Goal: Task Accomplishment & Management: Use online tool/utility

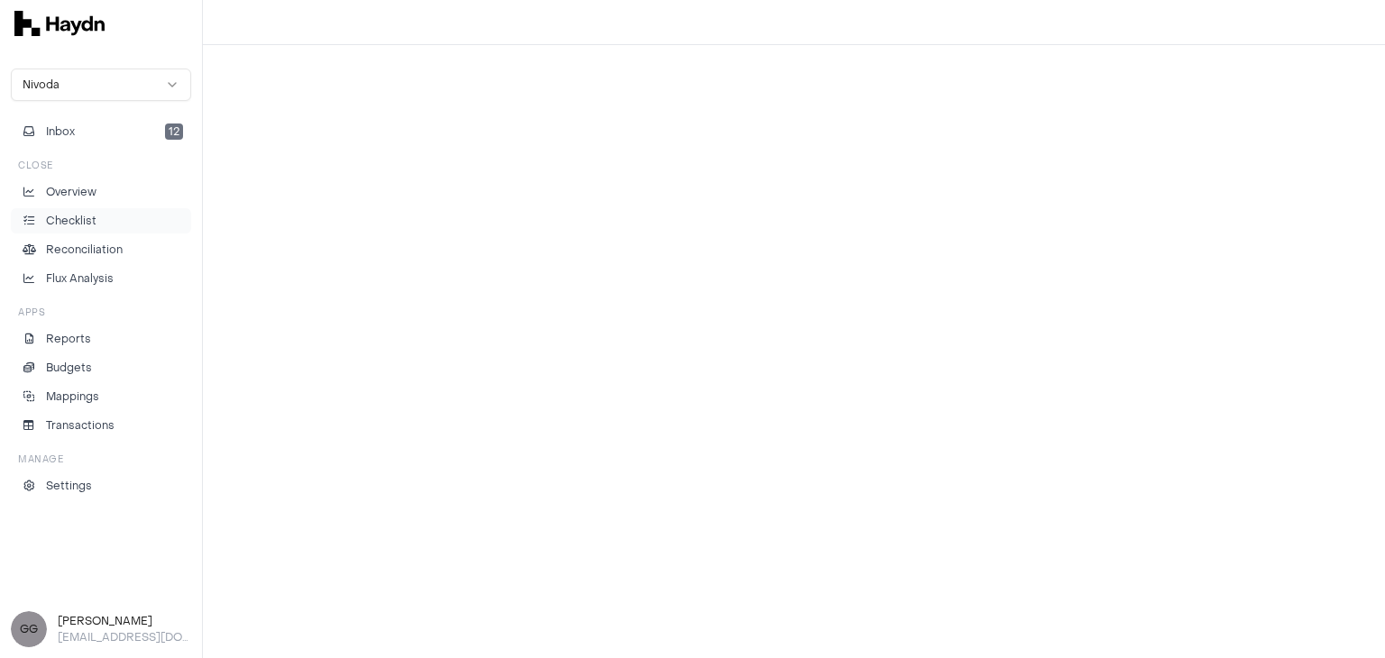
click at [124, 223] on li "Checklist" at bounding box center [101, 221] width 164 height 16
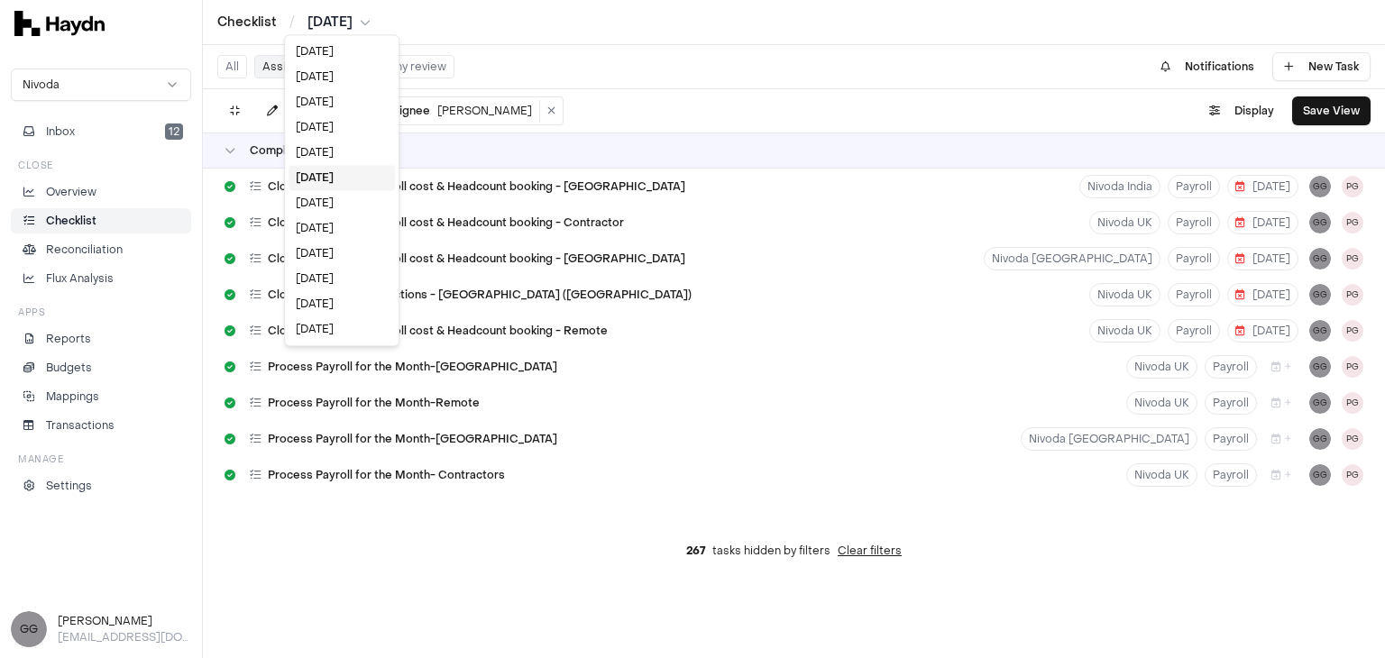
click at [371, 20] on html "Checklist / [DATE] Nivoda Inbox 12 Close Overview Checklist Reconciliation Flux…" at bounding box center [692, 329] width 1385 height 658
click at [642, 42] on html "Checklist / [DATE] Nivoda Inbox 12 Close Overview Checklist Reconciliation Flux…" at bounding box center [692, 329] width 1385 height 658
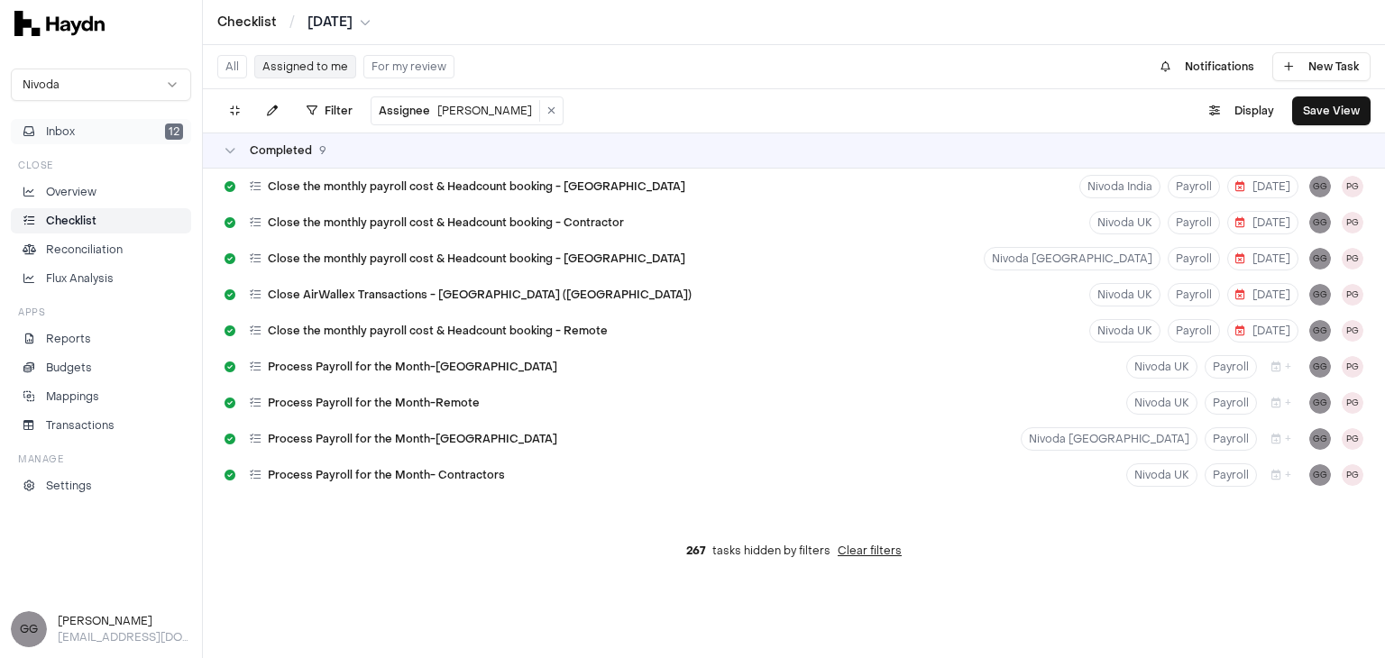
click at [94, 133] on button "Inbox 12" at bounding box center [101, 131] width 180 height 25
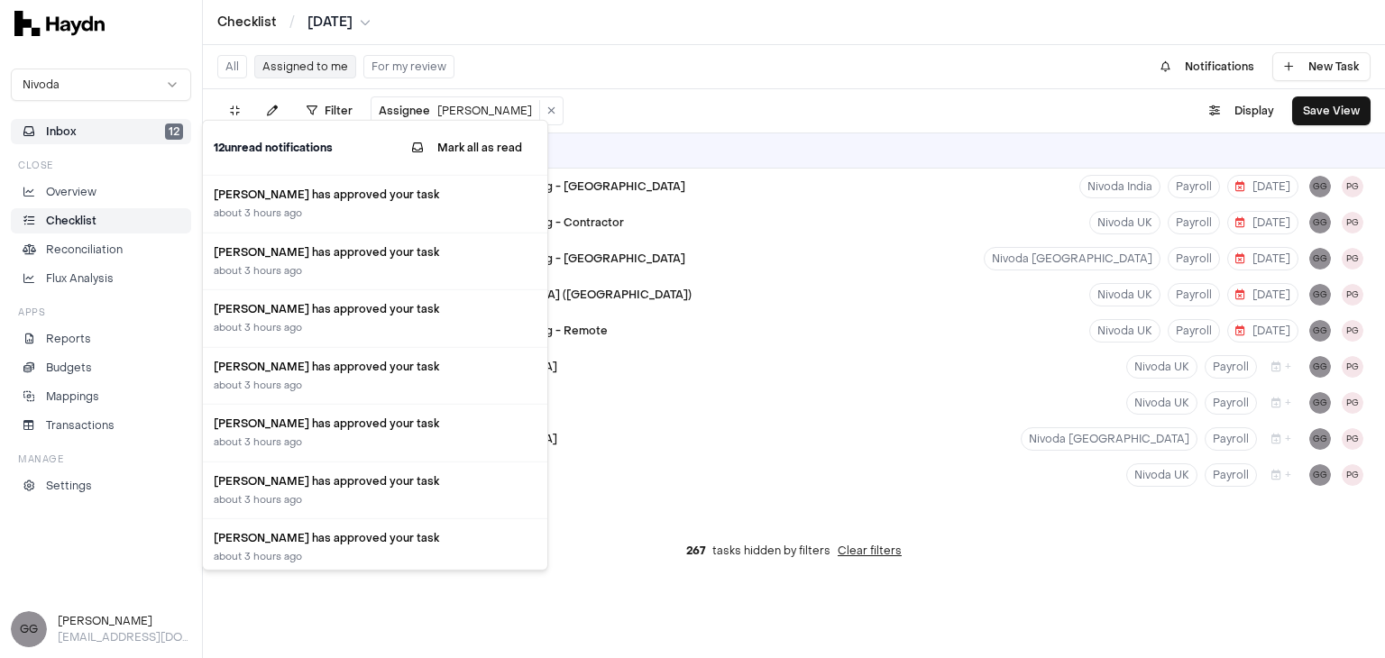
click at [120, 127] on button "Inbox 12" at bounding box center [101, 131] width 180 height 25
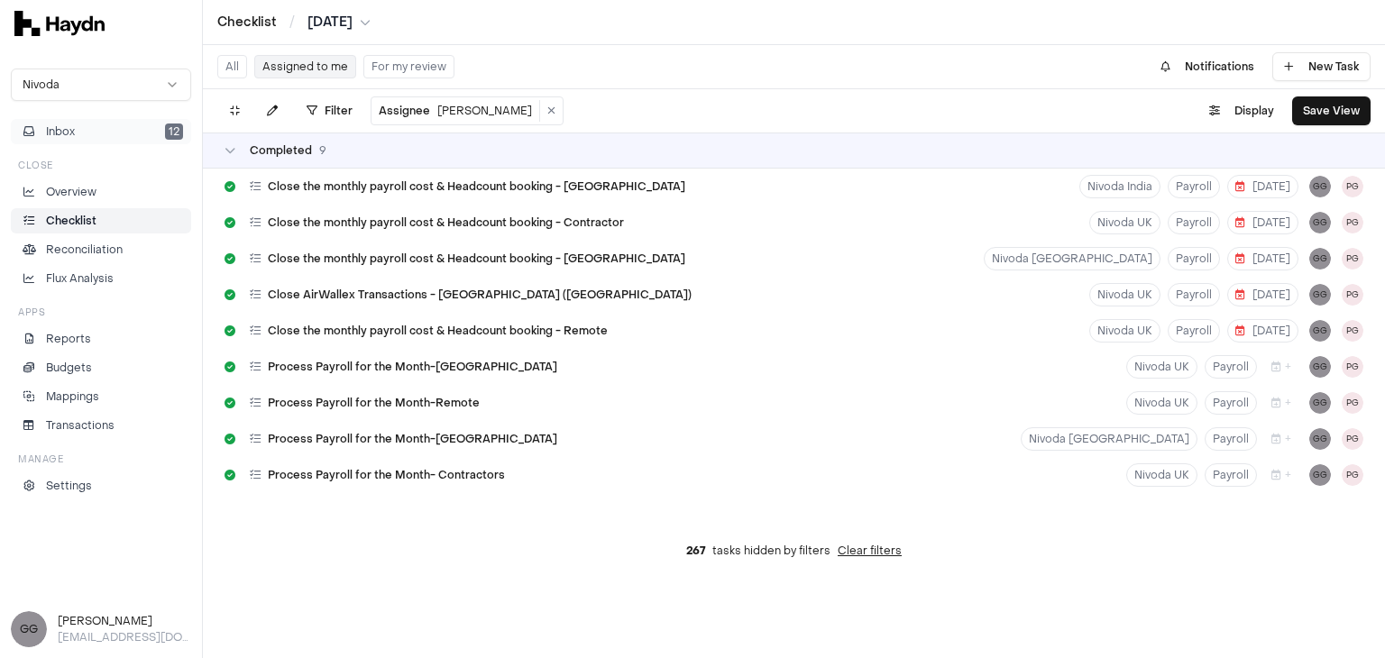
click at [130, 142] on button "Inbox 12" at bounding box center [101, 131] width 180 height 25
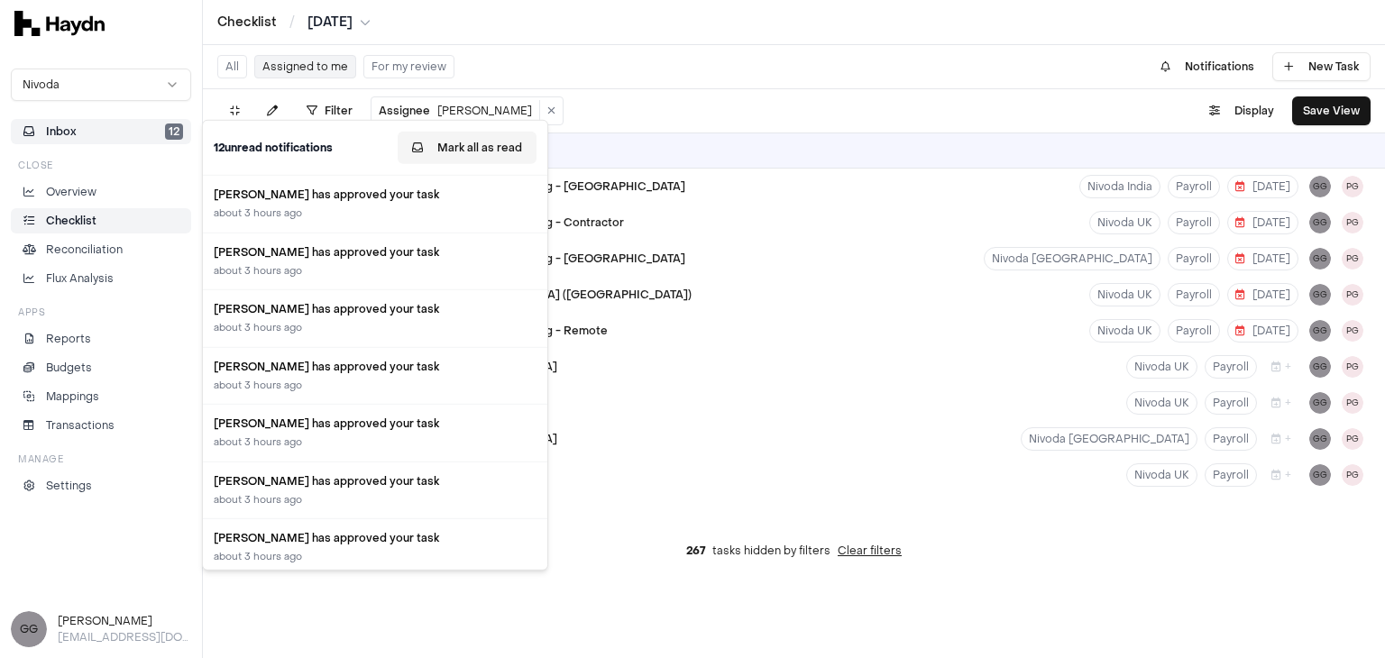
click at [487, 152] on button "Mark all as read" at bounding box center [467, 148] width 139 height 32
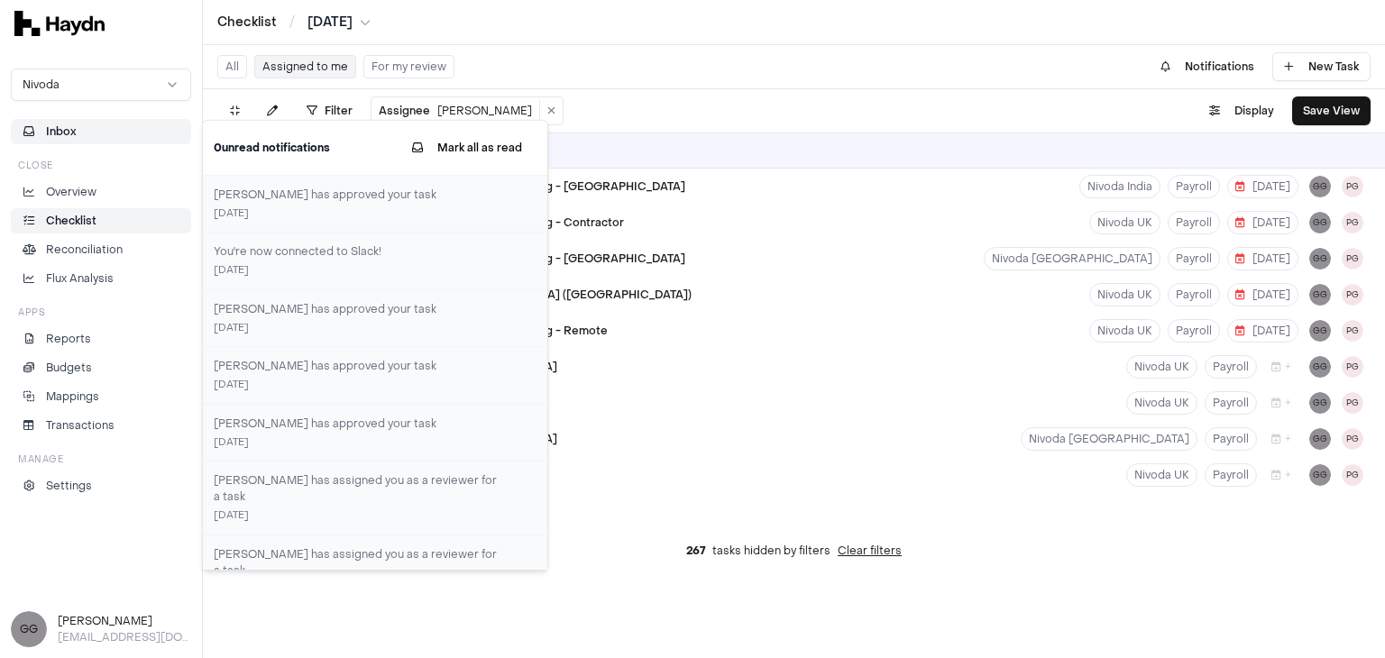
scroll to position [436, 0]
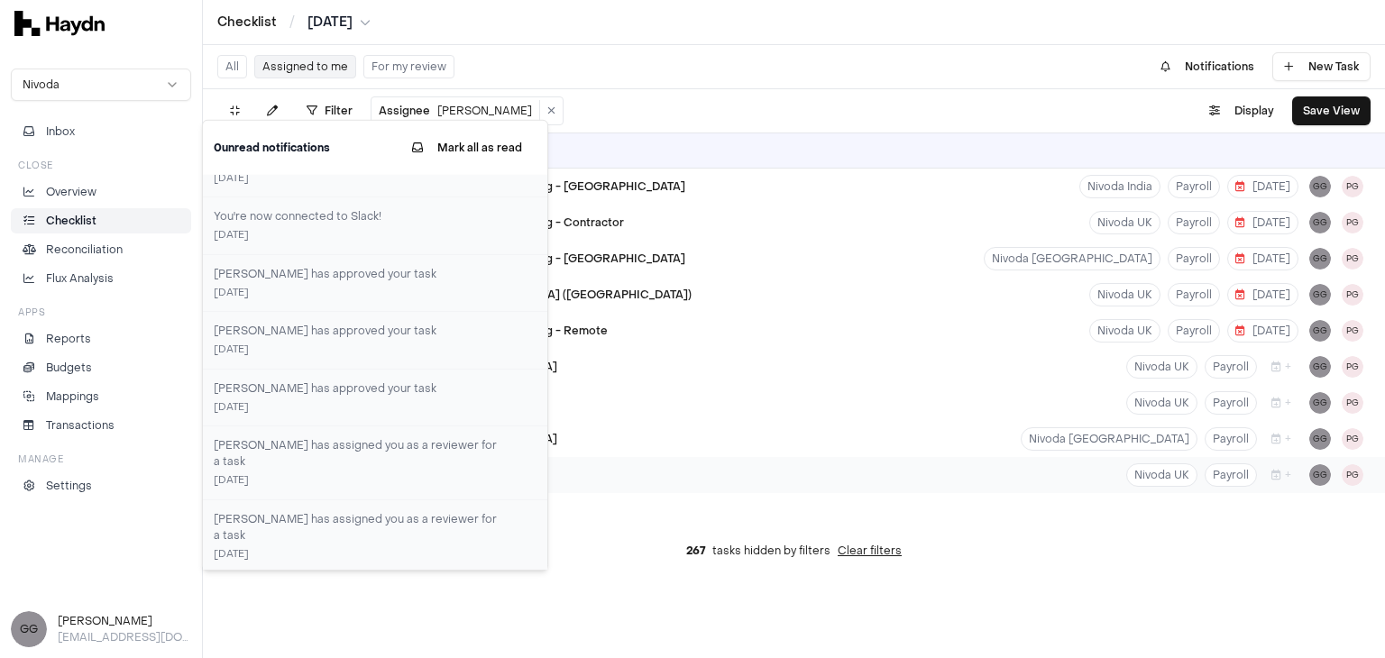
click at [574, 476] on div "Process Payroll for the Month- Contractors Nivoda UK Payroll + GG PG" at bounding box center [794, 475] width 1182 height 36
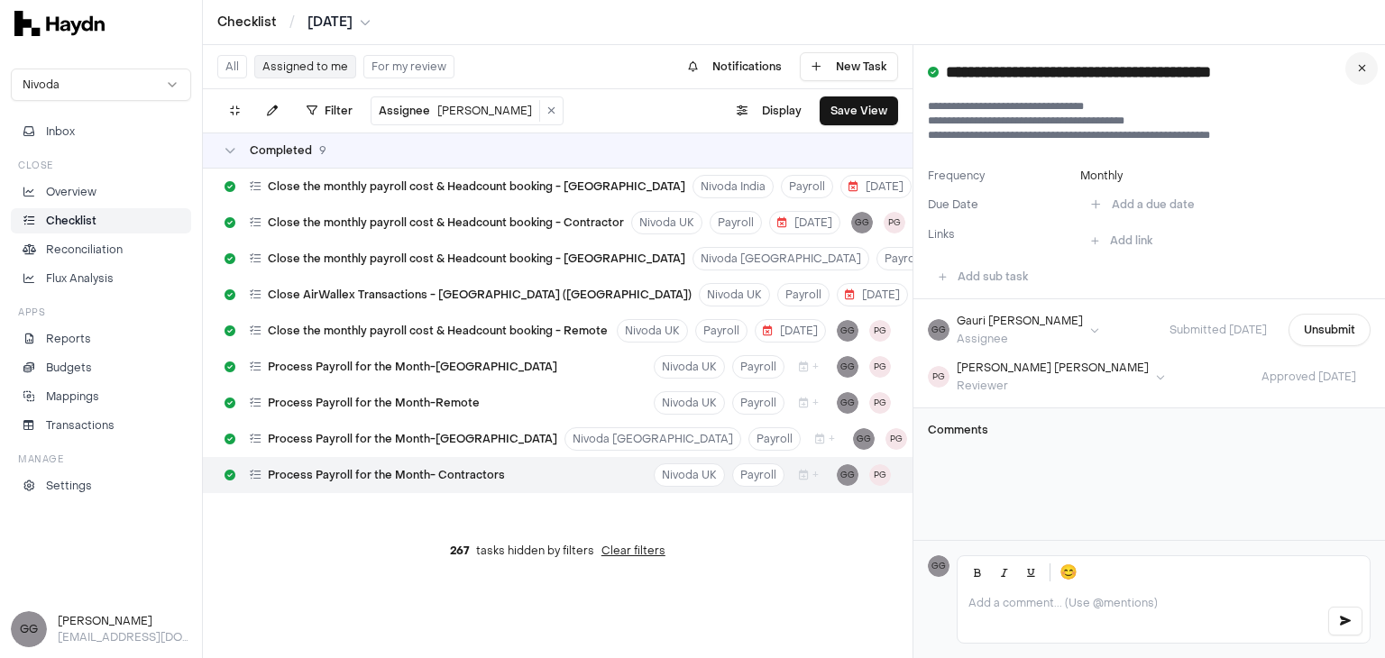
click at [1366, 66] on button at bounding box center [1361, 68] width 32 height 32
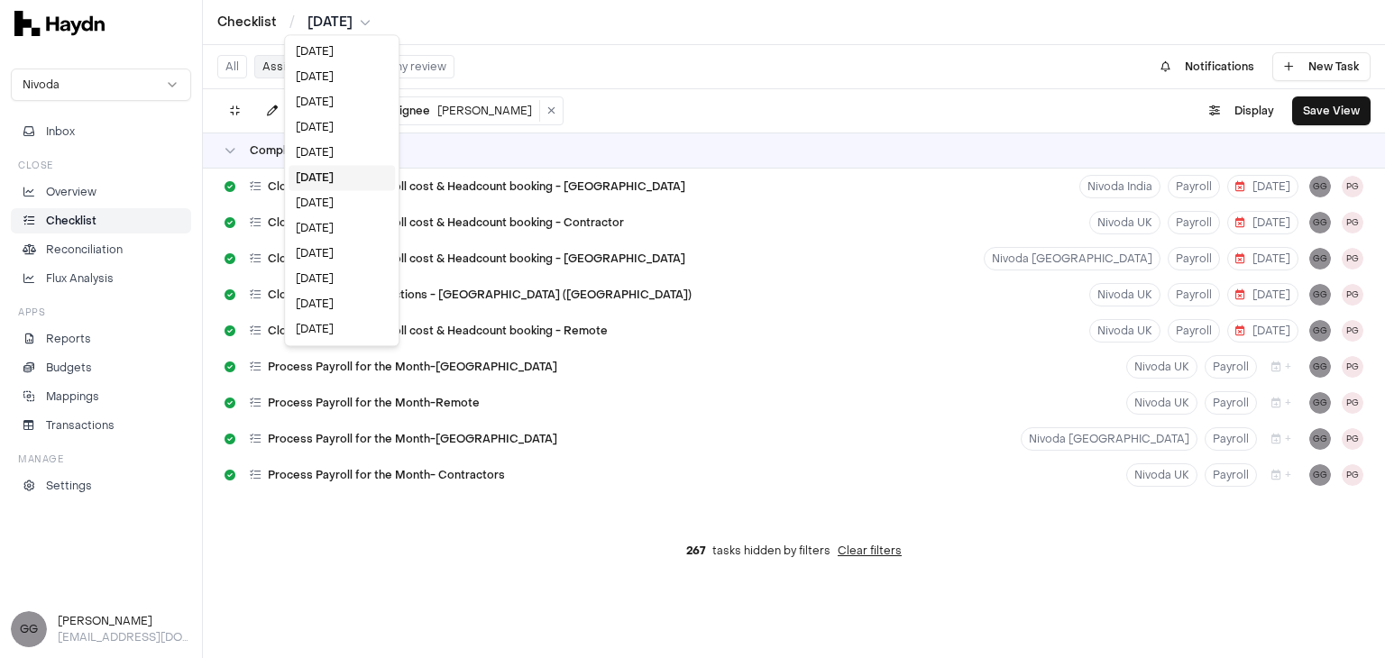
click at [350, 25] on html "Checklist / [DATE] Nivoda Inbox Close Overview Checklist Reconciliation Flux An…" at bounding box center [692, 329] width 1385 height 658
click at [356, 160] on div "[DATE]" at bounding box center [342, 152] width 106 height 25
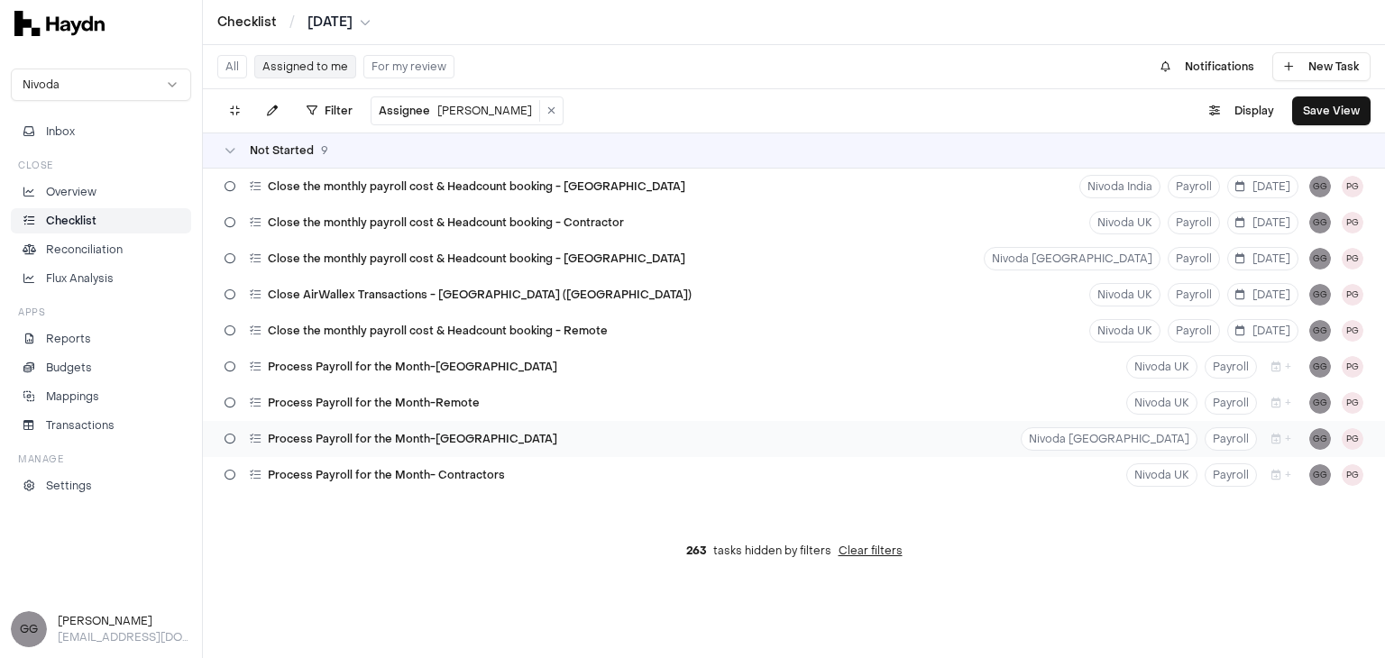
click at [317, 426] on div "Process Payroll for the Month-[GEOGRAPHIC_DATA]" at bounding box center [390, 439] width 347 height 34
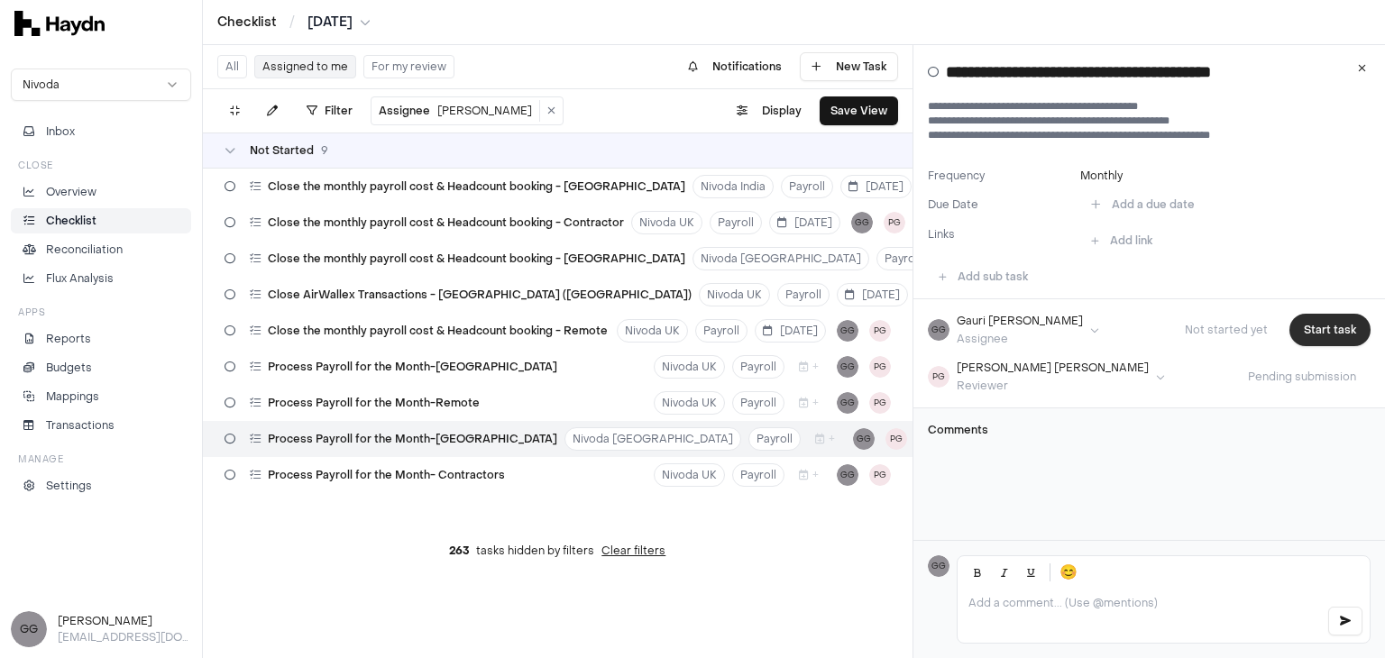
click at [1319, 329] on button "Start task" at bounding box center [1329, 330] width 81 height 32
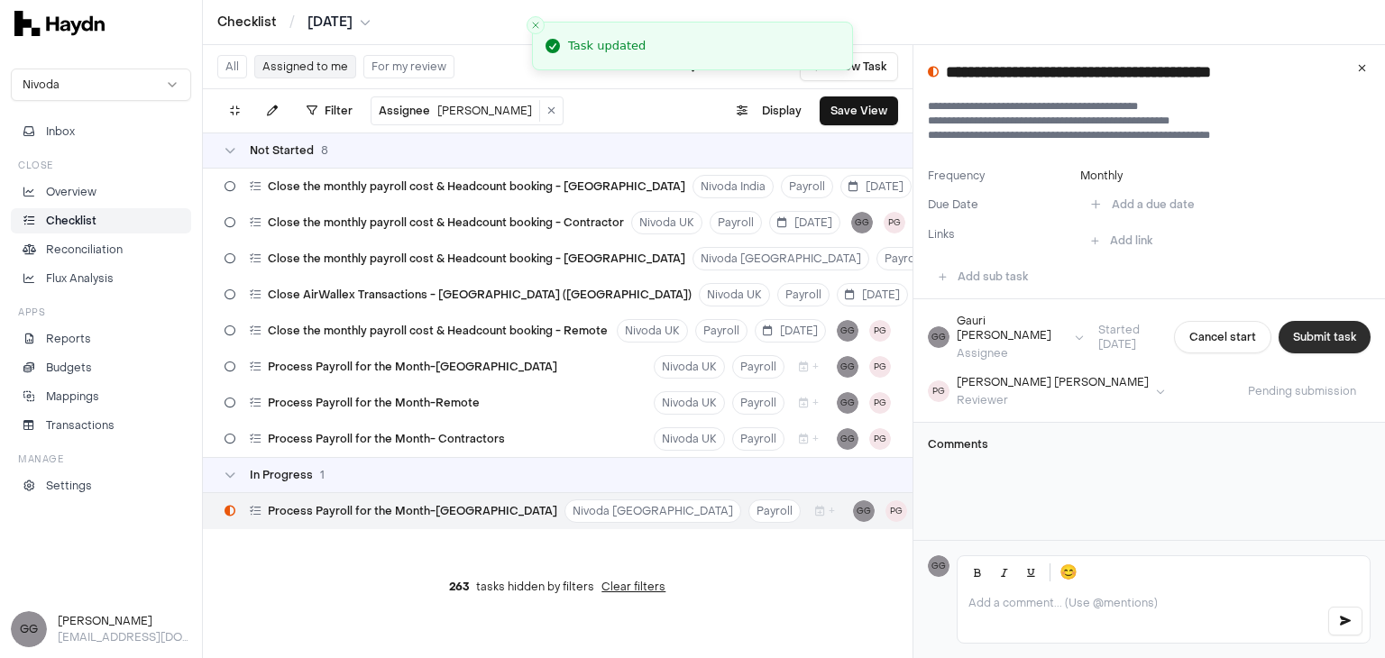
click at [1309, 338] on button "Submit task" at bounding box center [1324, 337] width 92 height 32
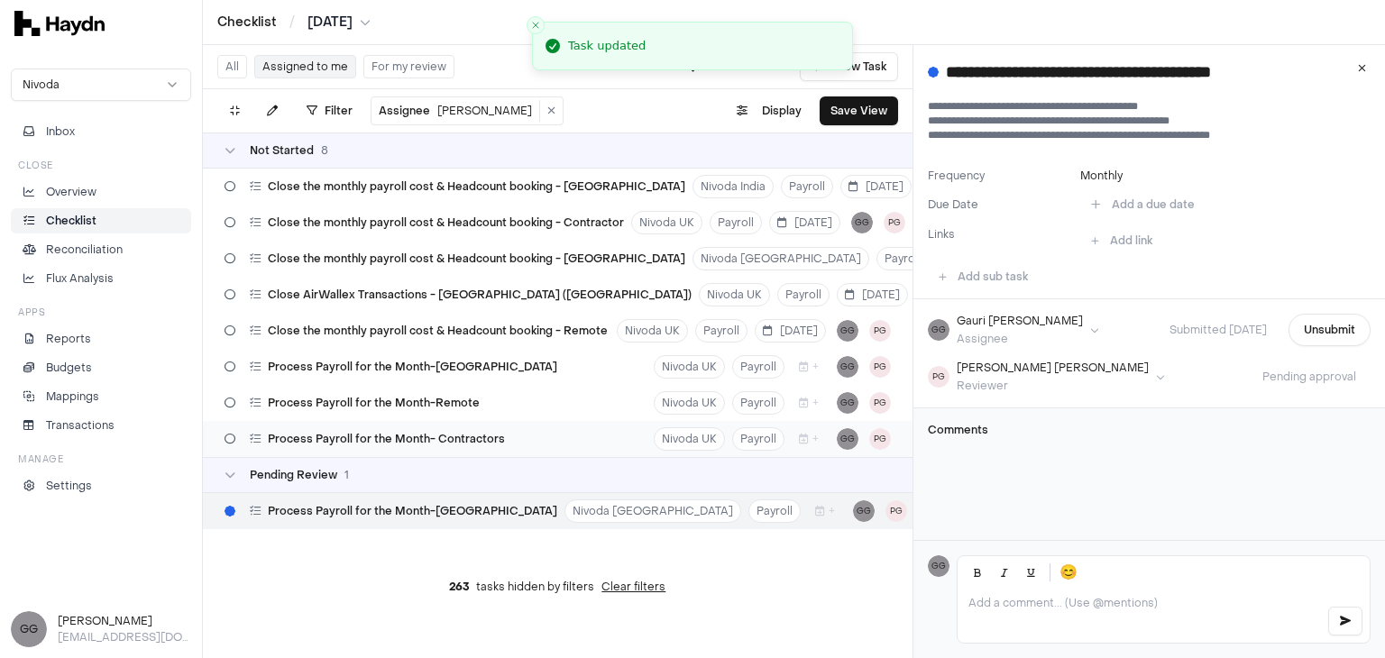
click at [438, 445] on span "Process Payroll for the Month- Contractors" at bounding box center [386, 439] width 237 height 14
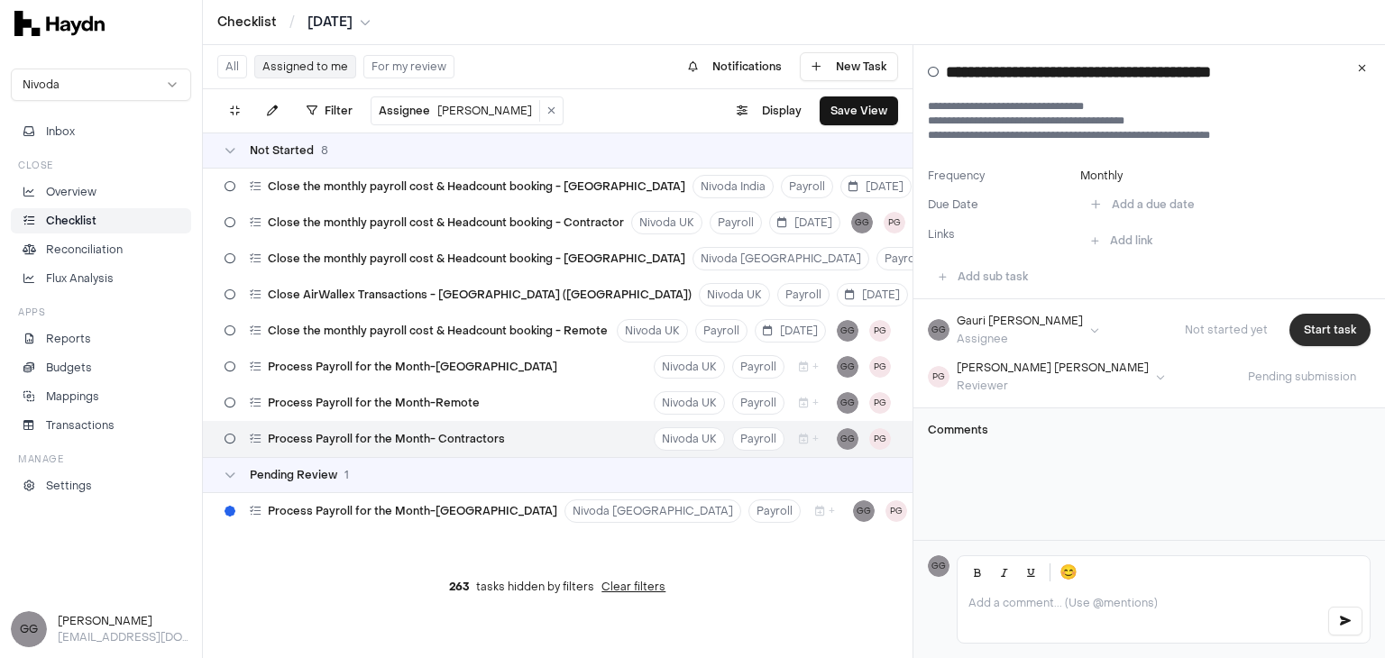
click at [1306, 342] on button "Start task" at bounding box center [1329, 330] width 81 height 32
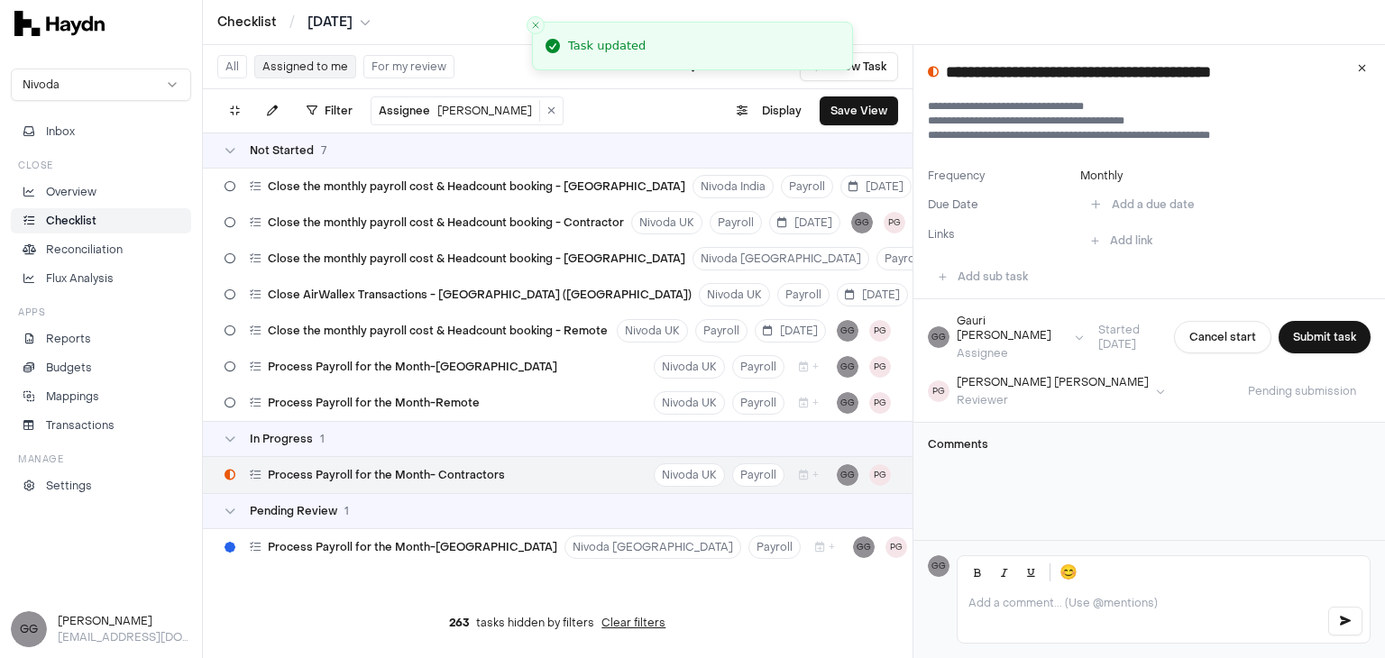
click at [1306, 340] on button "Submit task" at bounding box center [1324, 337] width 92 height 32
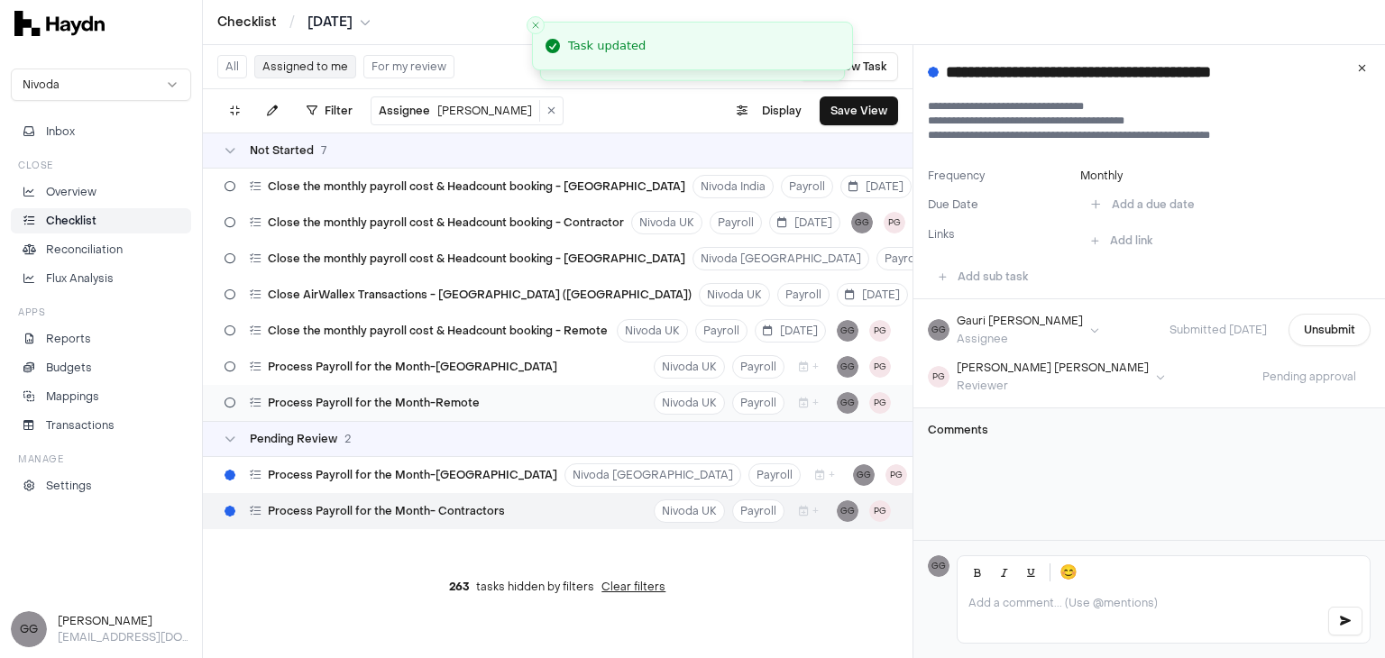
click at [501, 404] on div "Process Payroll for the Month-Remote Nivoda UK Payroll + GG PG" at bounding box center [558, 403] width 710 height 36
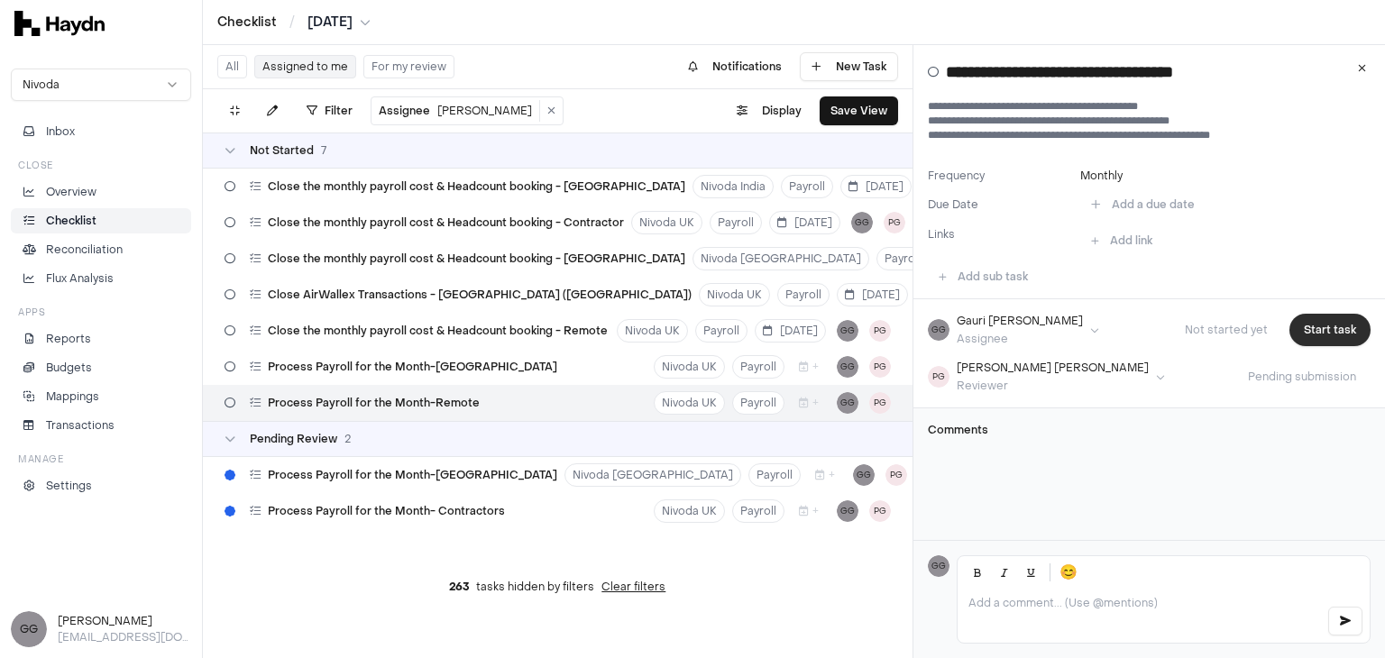
click at [1309, 335] on button "Start task" at bounding box center [1329, 330] width 81 height 32
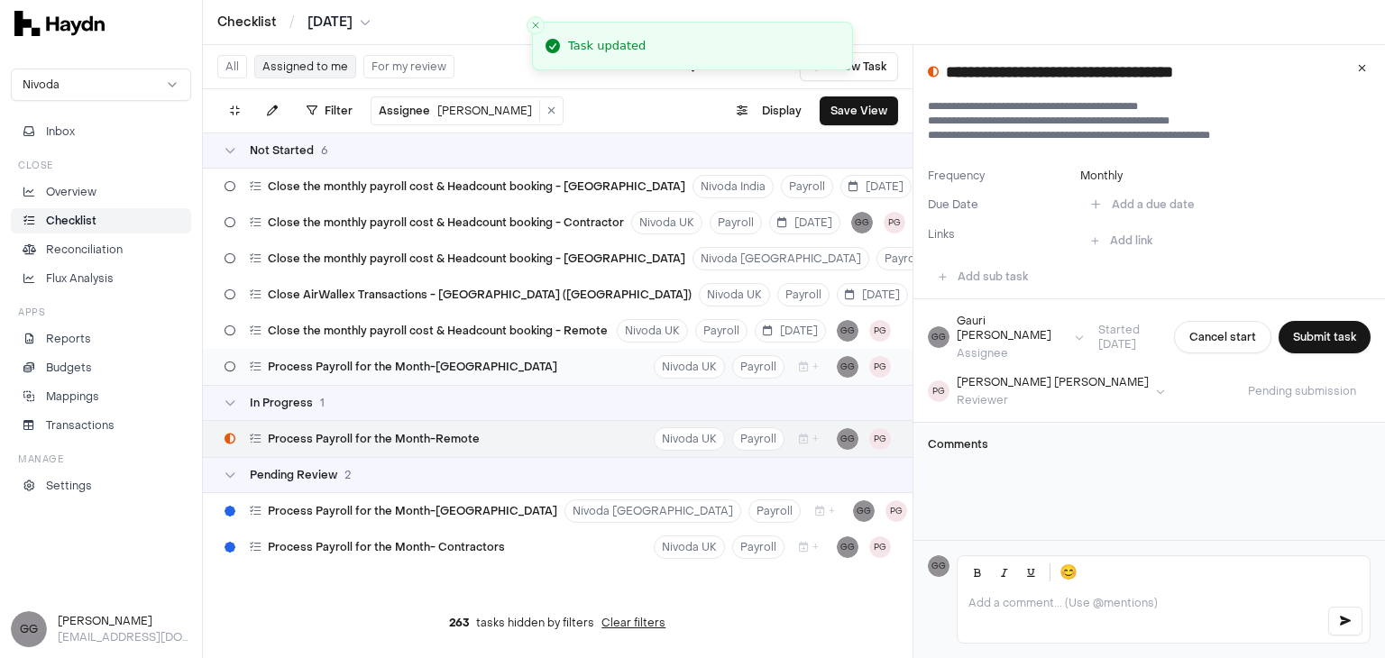
click at [467, 362] on div "Process Payroll for the Month-[GEOGRAPHIC_DATA] Nivoda UK Payroll + GG PG" at bounding box center [558, 367] width 710 height 36
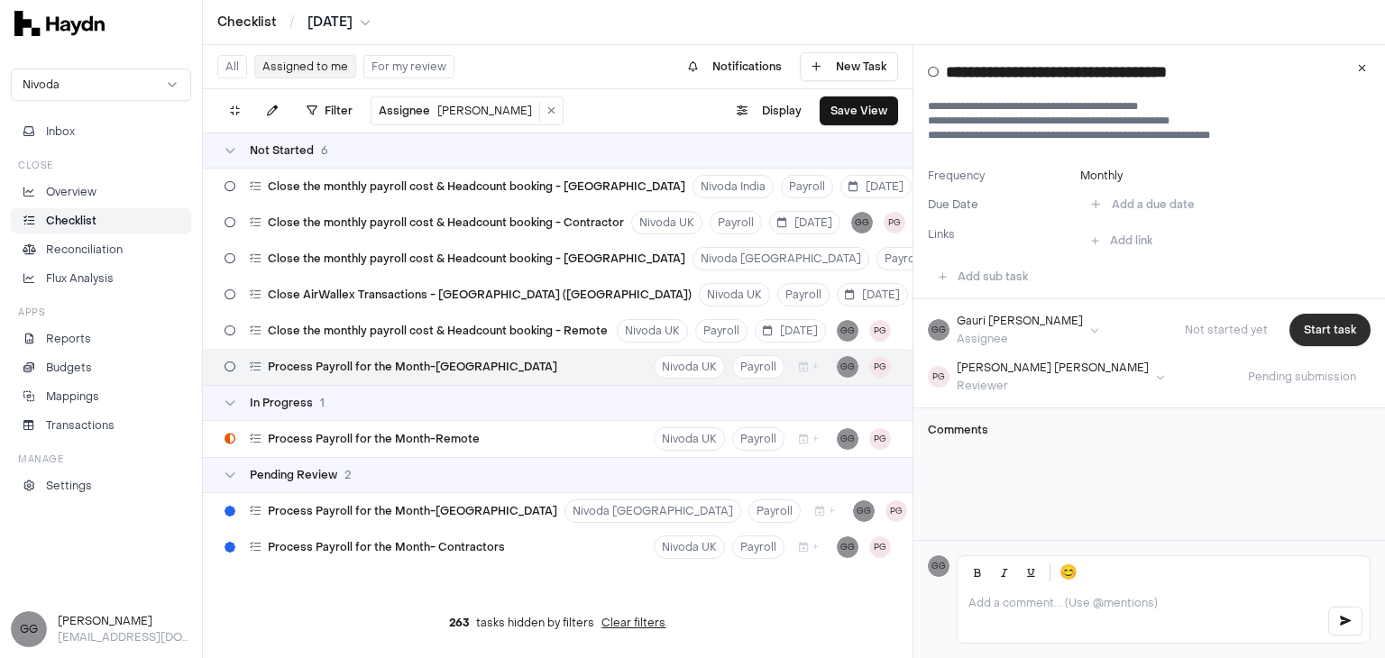
click at [1306, 329] on button "Start task" at bounding box center [1329, 330] width 81 height 32
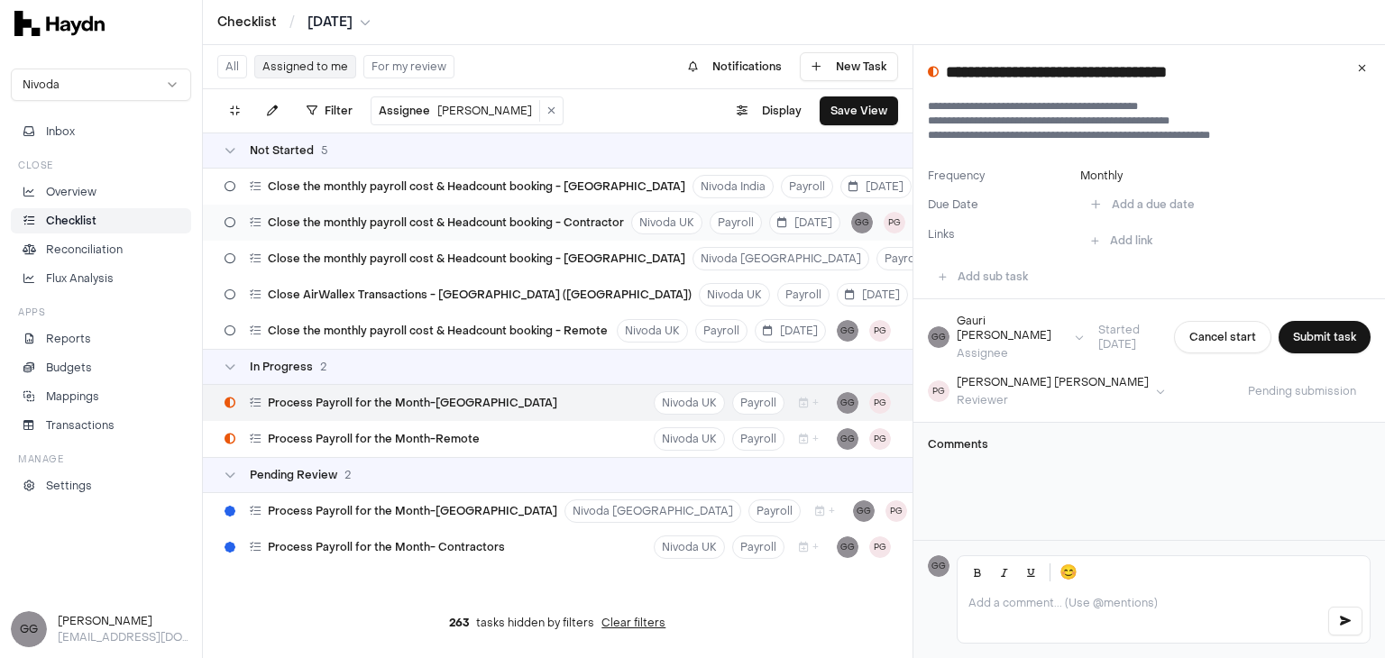
click at [541, 219] on span "Close the monthly payroll cost & Headcount booking - Contractor" at bounding box center [446, 222] width 356 height 14
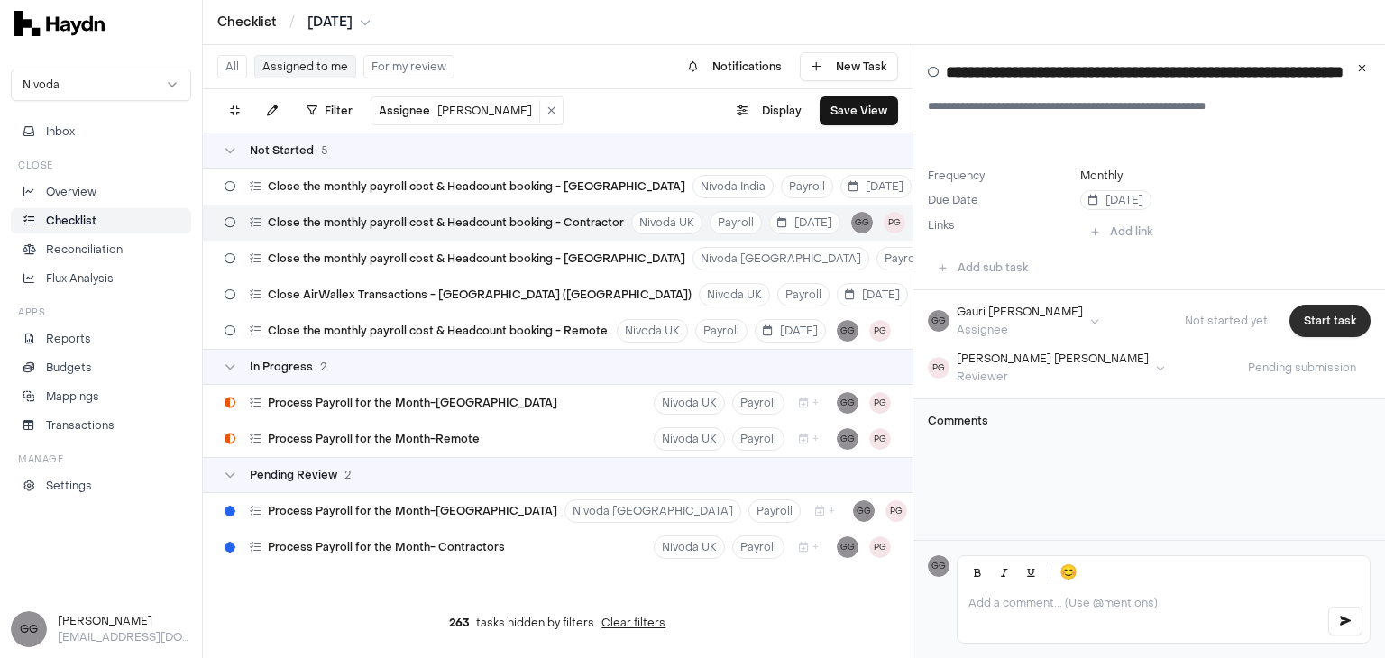
click at [1305, 330] on button "Start task" at bounding box center [1329, 321] width 81 height 32
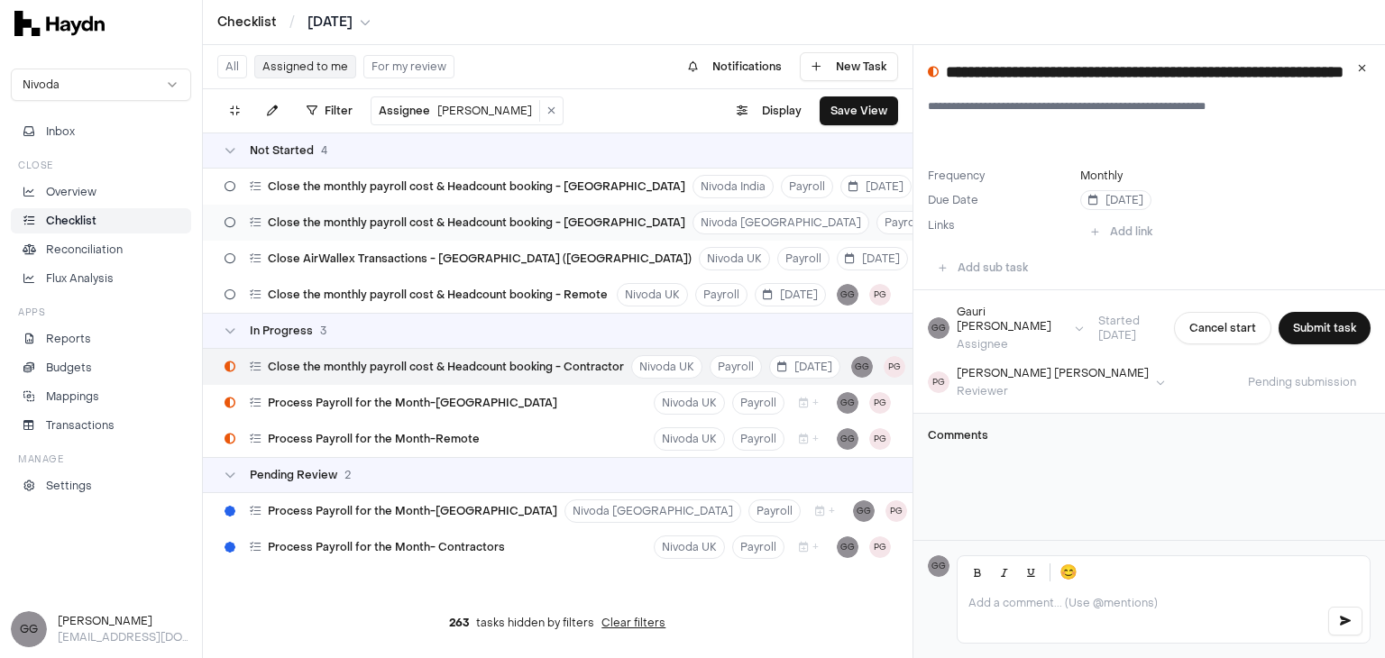
click at [563, 218] on span "Close the monthly payroll cost & Headcount booking - [GEOGRAPHIC_DATA]" at bounding box center [476, 222] width 417 height 14
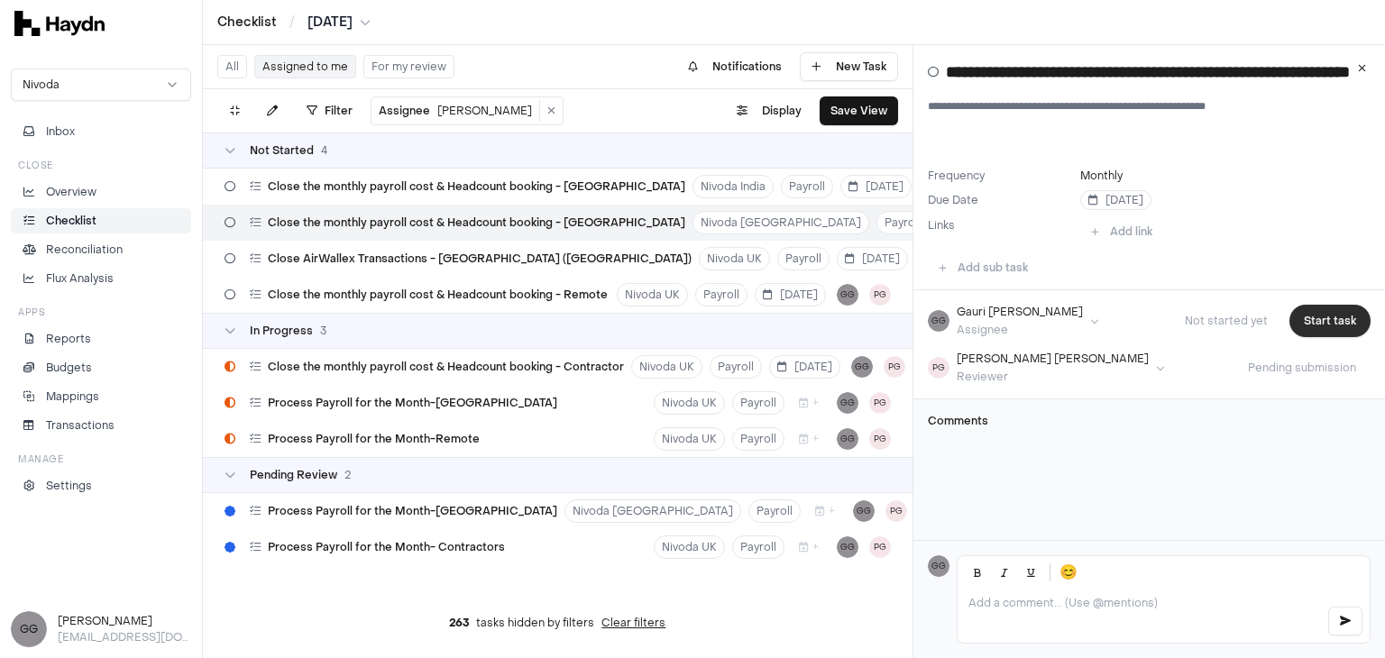
click at [1303, 322] on button "Start task" at bounding box center [1329, 321] width 81 height 32
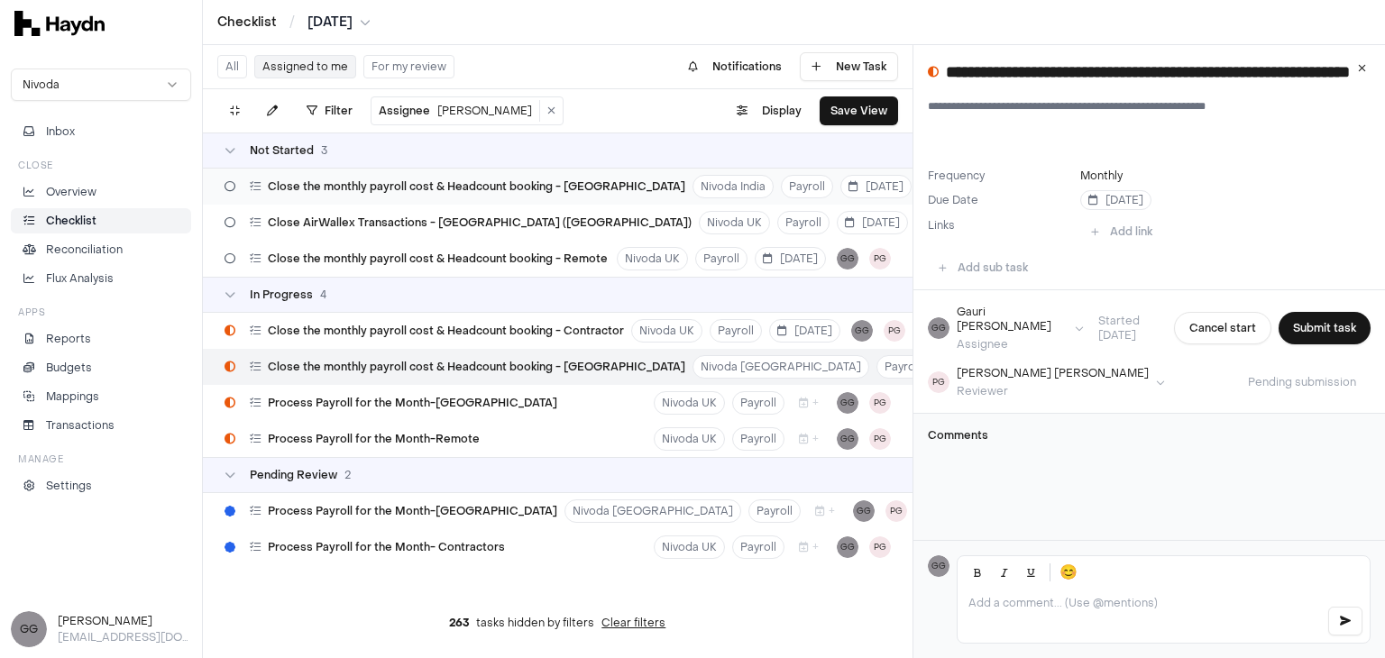
click at [488, 179] on span "Close the monthly payroll cost & Headcount booking - [GEOGRAPHIC_DATA]" at bounding box center [476, 186] width 417 height 14
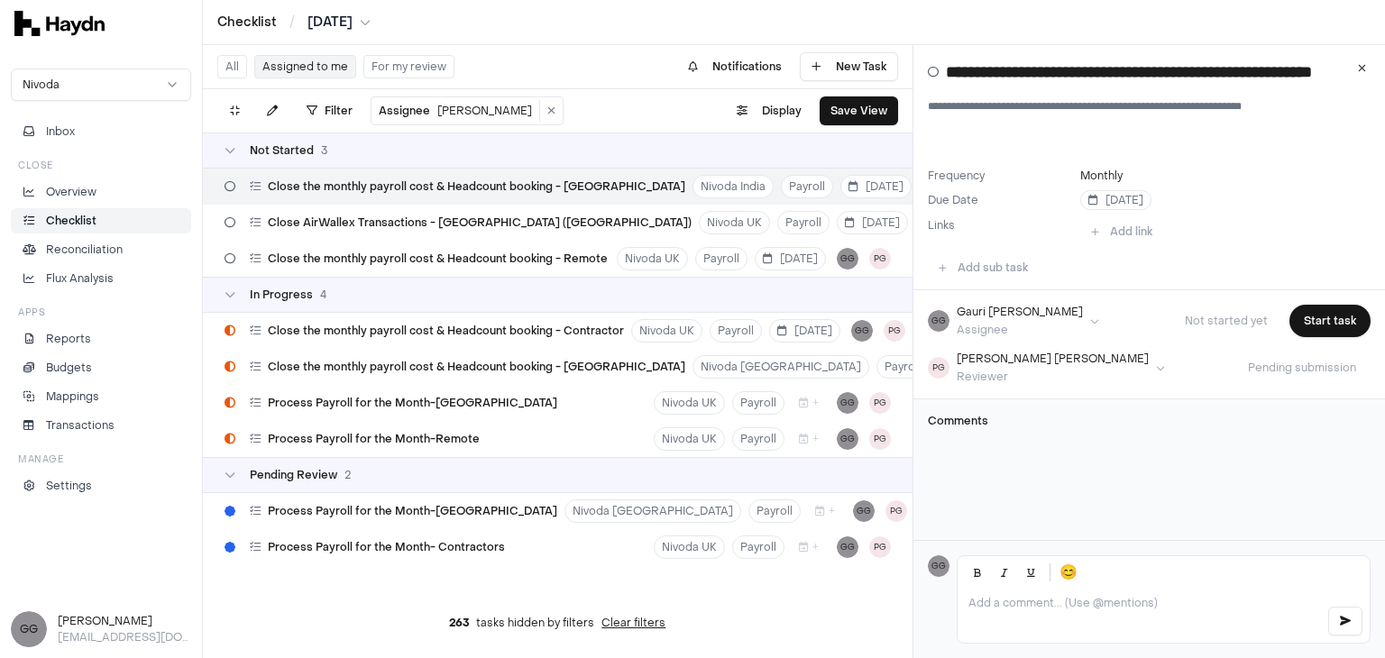
click at [998, 483] on div "**********" at bounding box center [1149, 293] width 472 height 496
click at [486, 225] on div "Close AirWallex Transactions - [GEOGRAPHIC_DATA] ([GEOGRAPHIC_DATA])" at bounding box center [457, 223] width 481 height 34
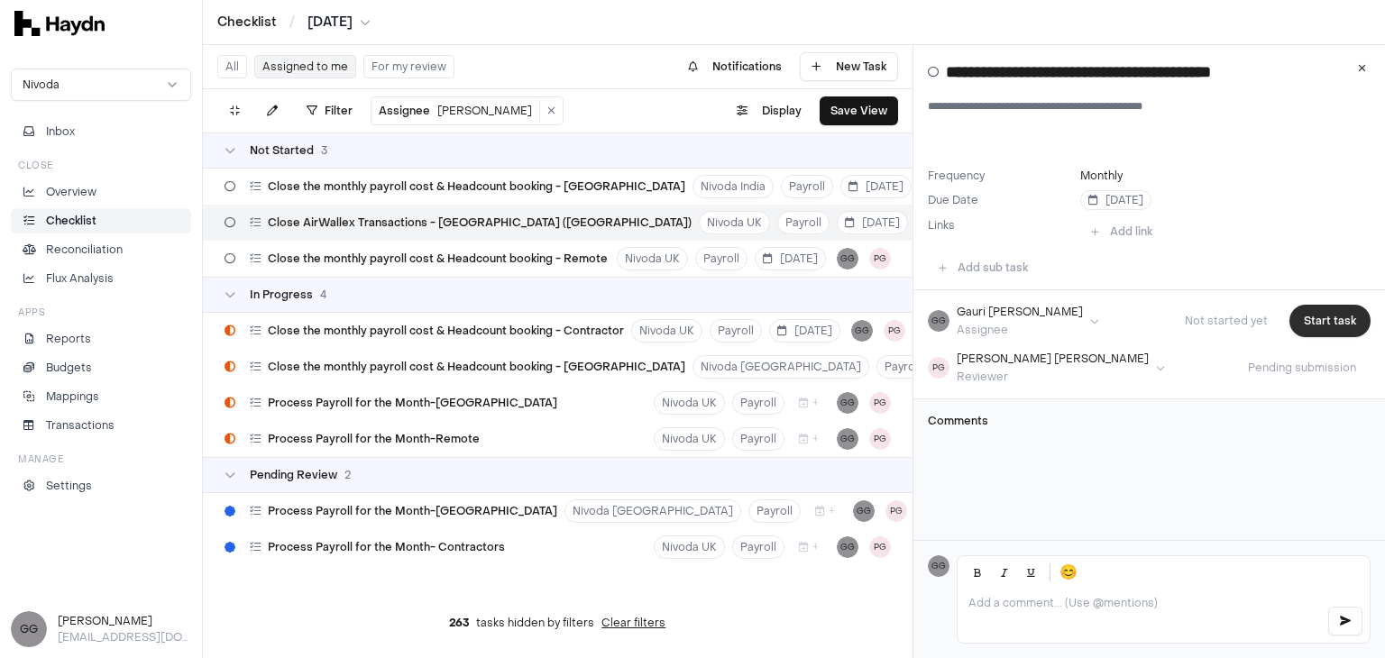
click at [1297, 325] on button "Start task" at bounding box center [1329, 321] width 81 height 32
